Goal: Transaction & Acquisition: Book appointment/travel/reservation

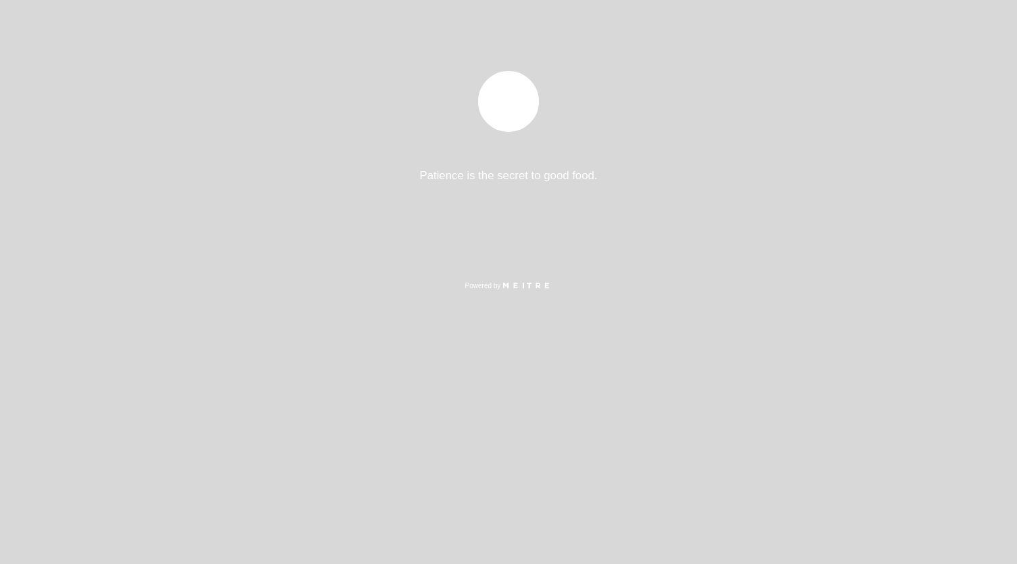
select select "es"
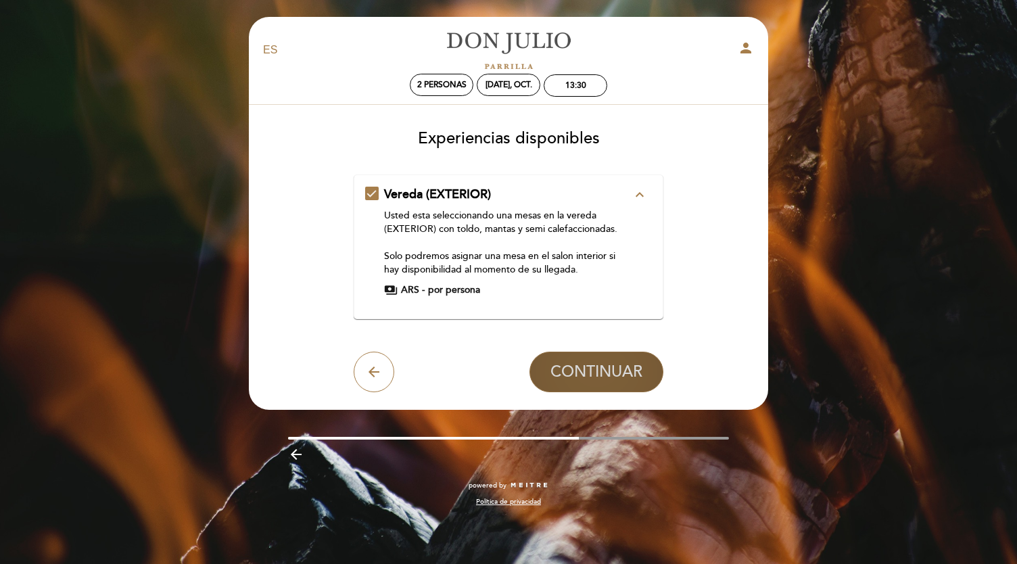
click at [598, 370] on span "CONTINUAR" at bounding box center [597, 372] width 92 height 19
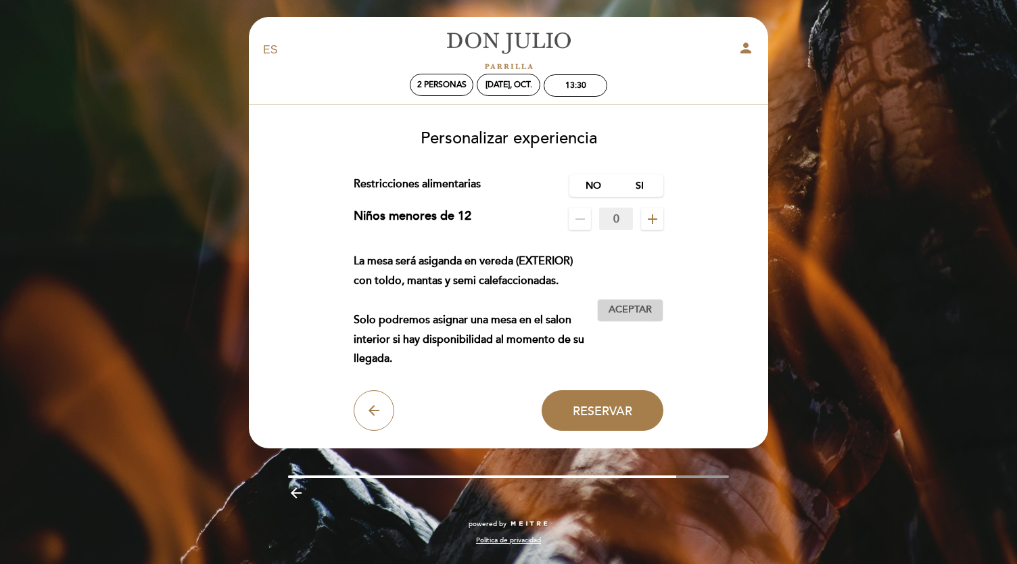
click at [639, 309] on span "Aceptar" at bounding box center [630, 310] width 43 height 14
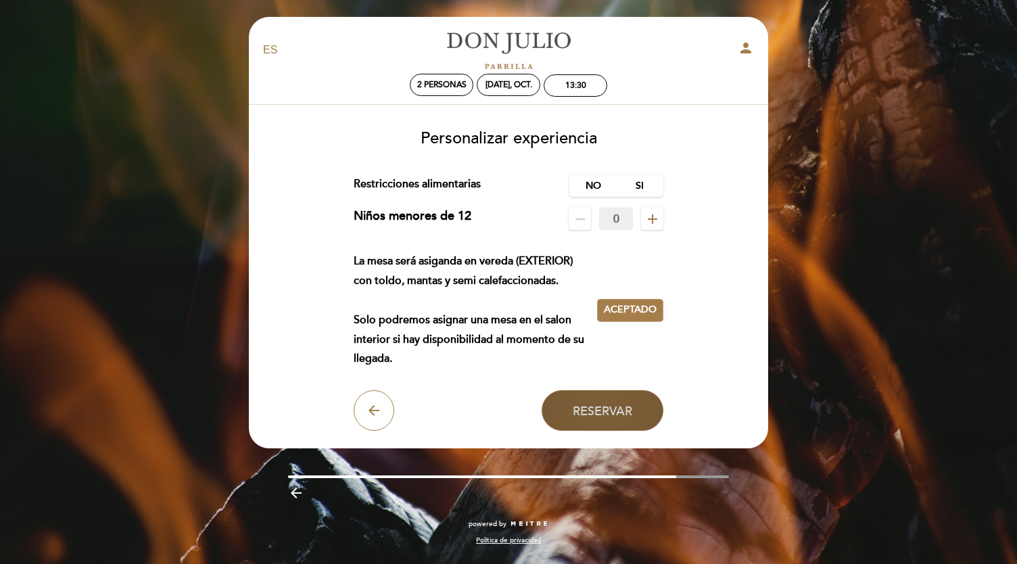
click at [593, 413] on span "Reservar" at bounding box center [603, 410] width 60 height 15
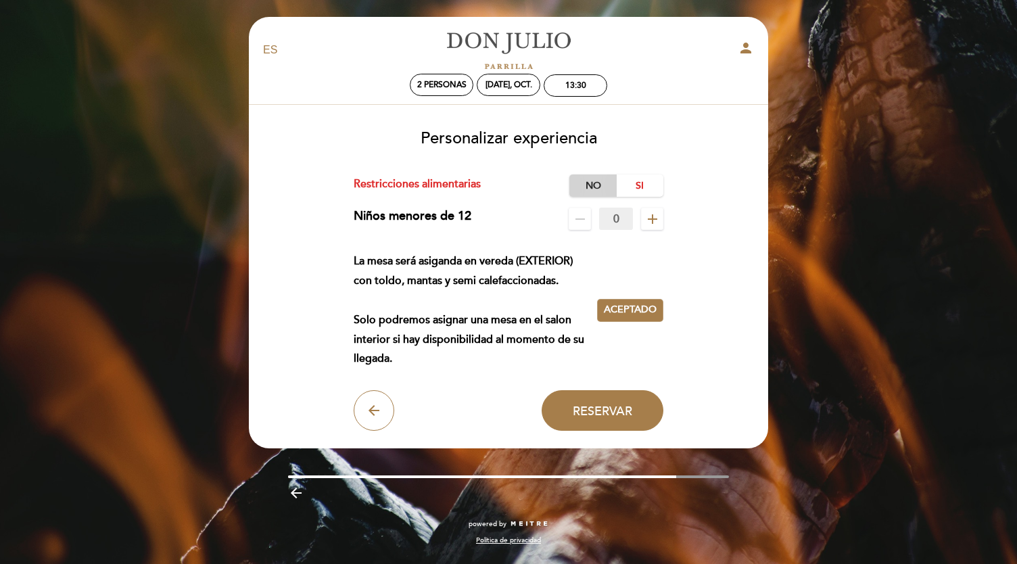
click at [595, 185] on label "No" at bounding box center [593, 186] width 47 height 22
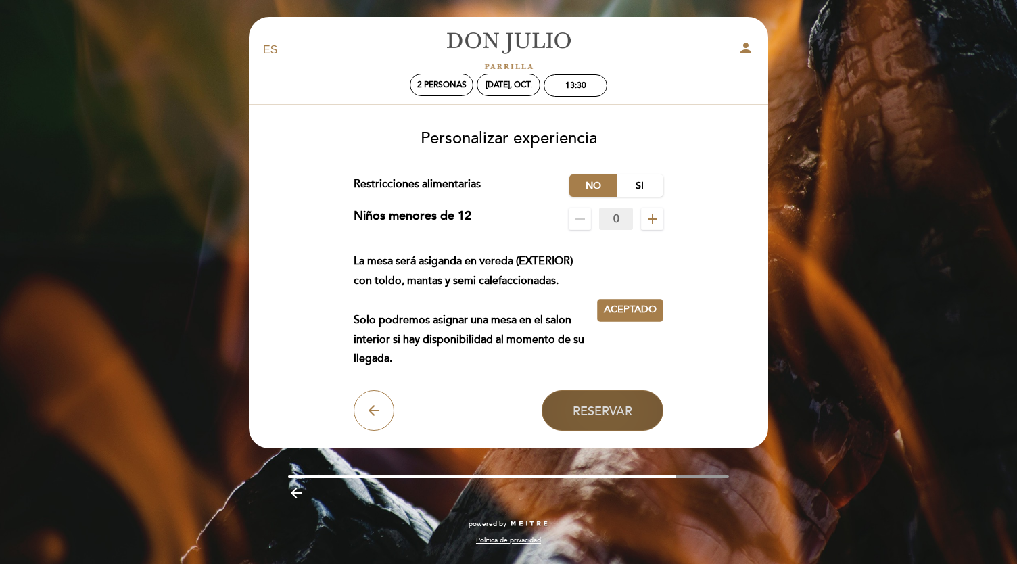
click at [622, 412] on span "Reservar" at bounding box center [603, 410] width 60 height 15
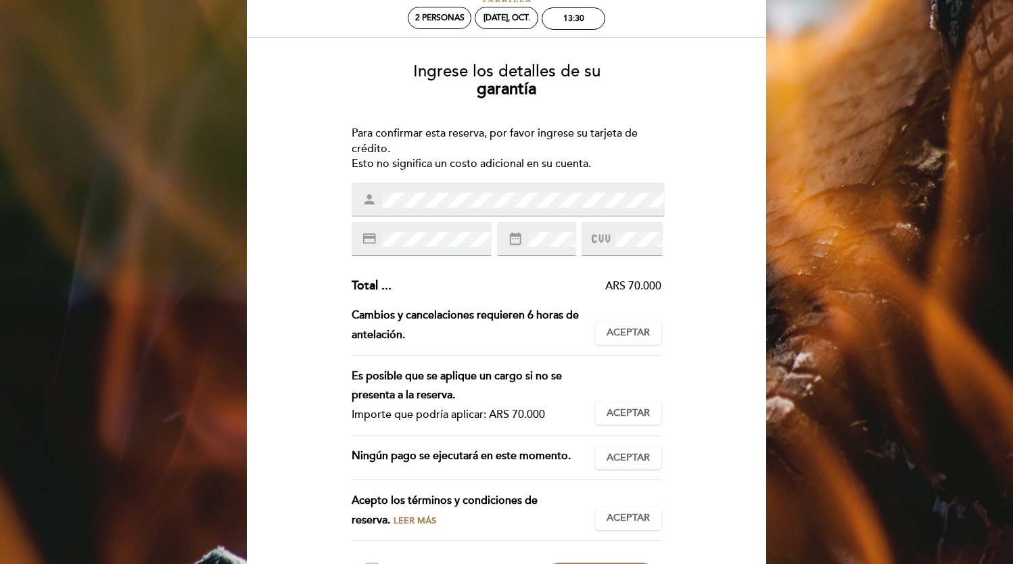
scroll to position [68, 0]
click at [614, 340] on button "Aceptar Aceptado" at bounding box center [628, 332] width 66 height 23
click at [633, 419] on button "Aceptar Aceptado" at bounding box center [628, 412] width 66 height 23
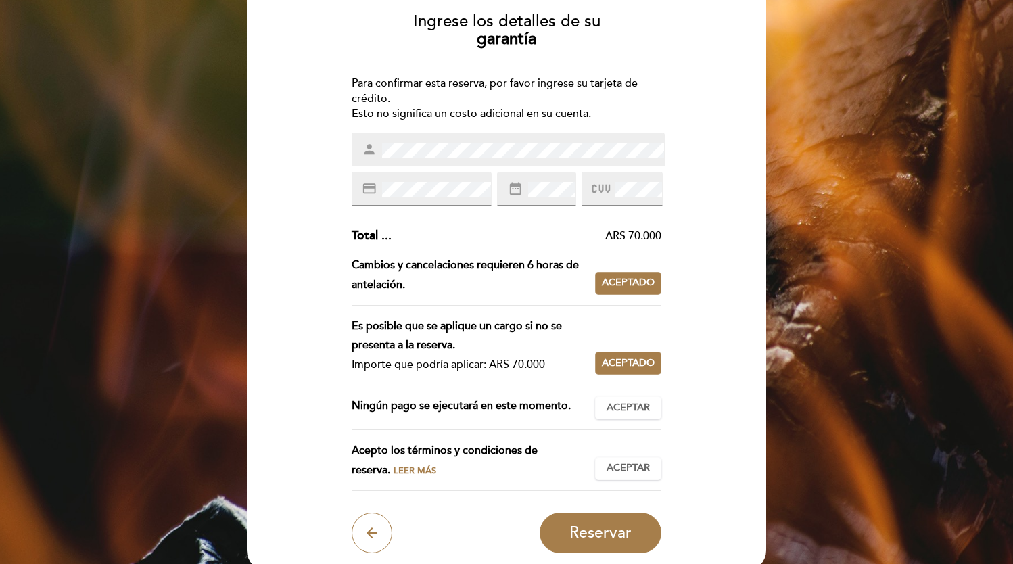
scroll to position [118, 0]
click at [641, 404] on span "Aceptar" at bounding box center [628, 408] width 43 height 14
click at [626, 472] on span "Aceptar" at bounding box center [628, 468] width 43 height 14
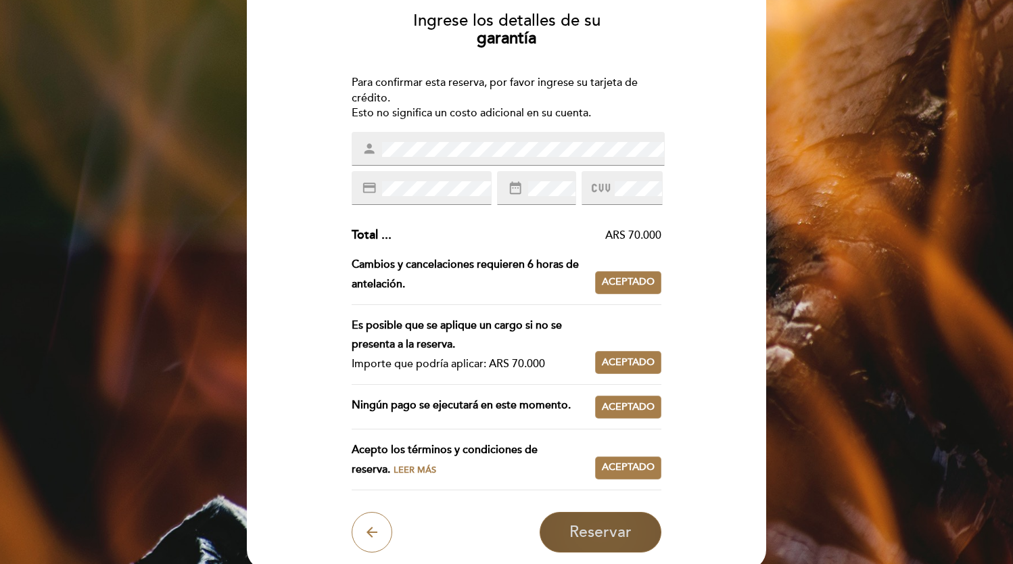
click at [626, 541] on button "Reservar" at bounding box center [601, 532] width 122 height 41
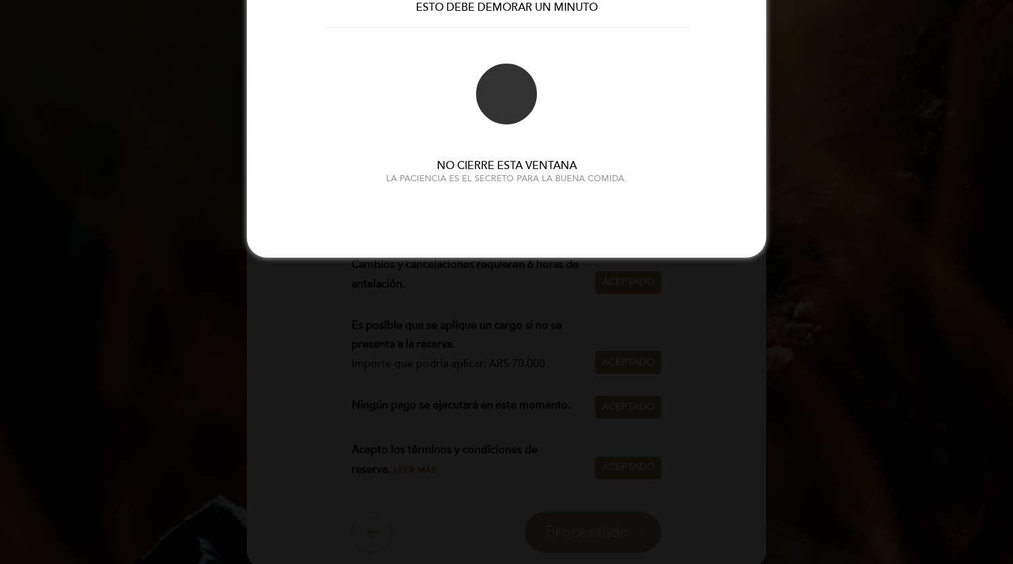
scroll to position [0, 0]
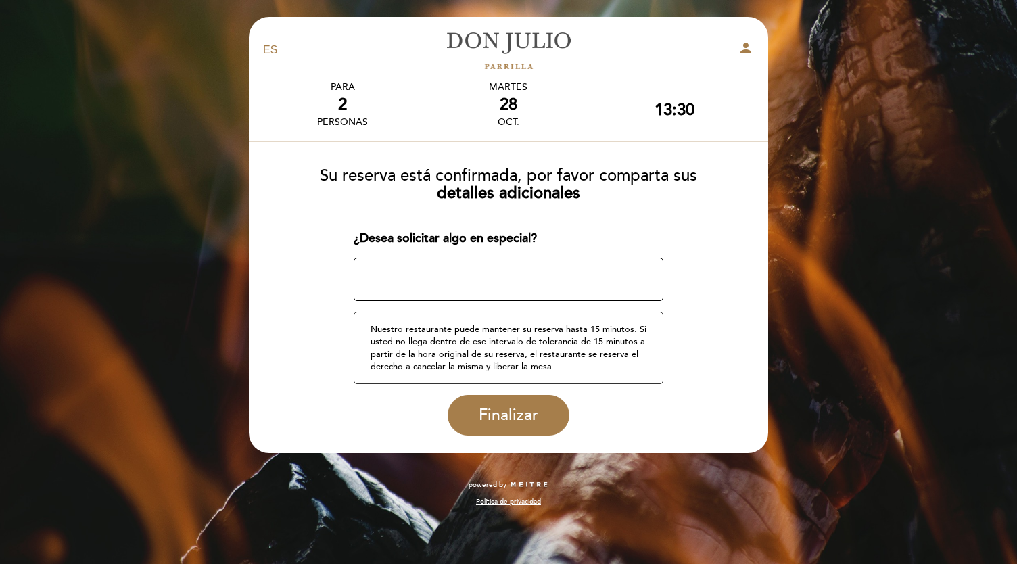
click at [449, 279] on textarea at bounding box center [509, 279] width 311 height 43
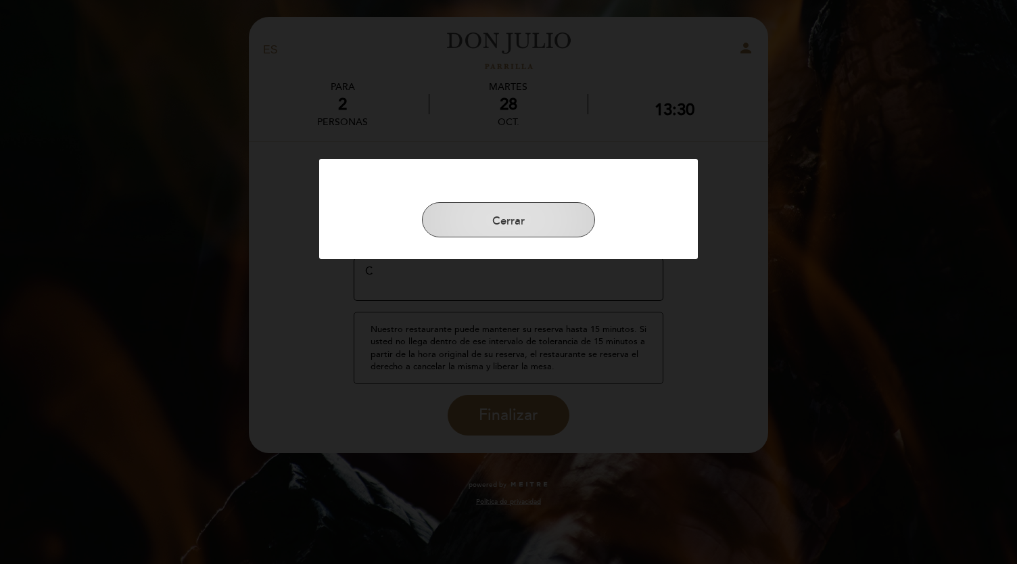
click at [510, 221] on button "Cerrar" at bounding box center [508, 219] width 173 height 35
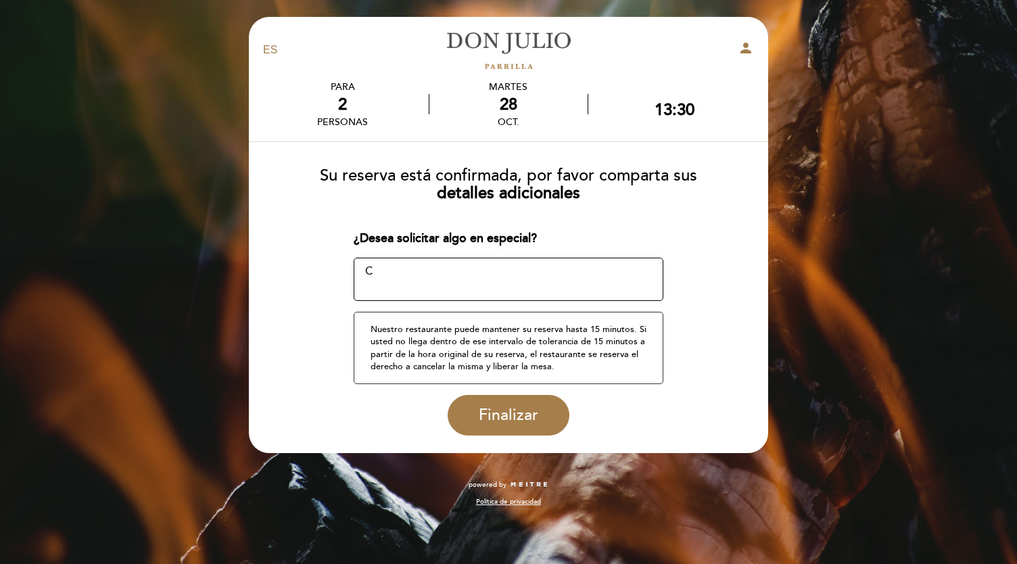
click at [382, 262] on textarea at bounding box center [509, 279] width 311 height 43
type textarea "Celebrando aniversario, mejor mesa disponible"
click at [497, 420] on span "Finalizar" at bounding box center [509, 415] width 60 height 19
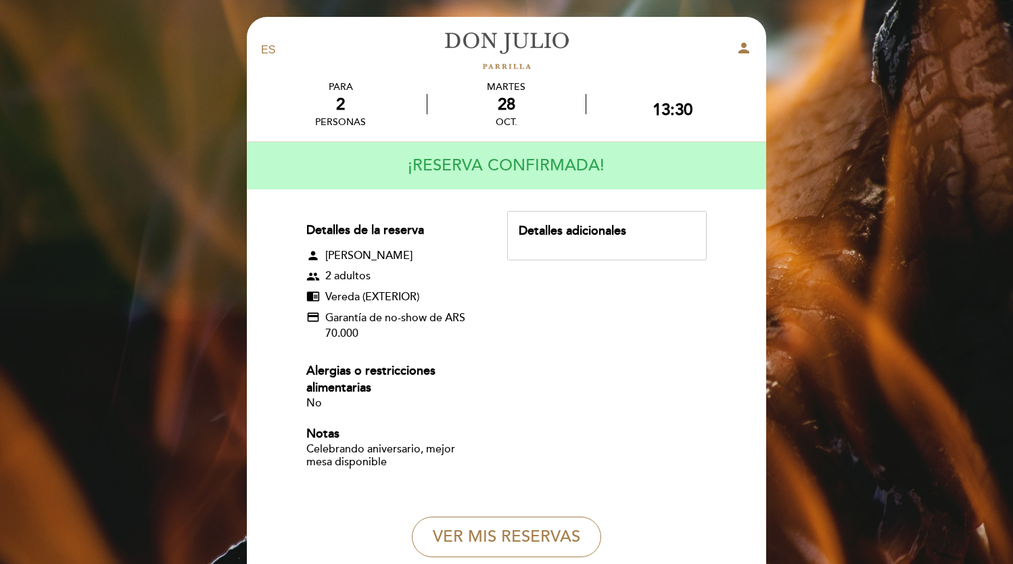
scroll to position [24, 0]
